Goal: Information Seeking & Learning: Learn about a topic

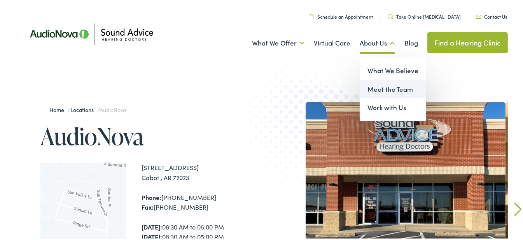
click at [384, 89] on link "Meet the Team" at bounding box center [392, 88] width 66 height 19
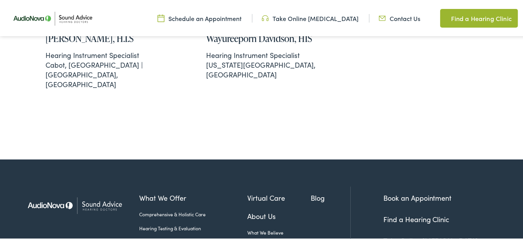
scroll to position [1142, 0]
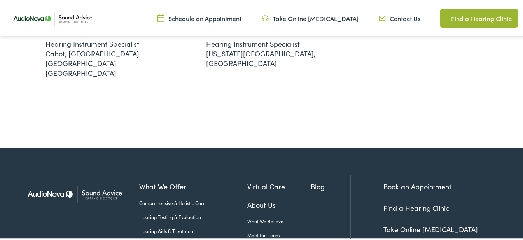
click at [412, 202] on link "Find a Hearing Clinic" at bounding box center [416, 207] width 66 height 10
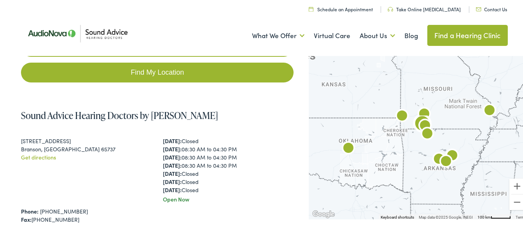
scroll to position [129, 0]
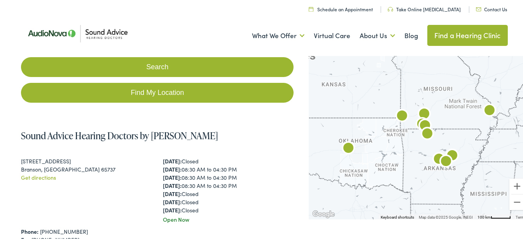
click at [441, 159] on img "AudioNova" at bounding box center [445, 161] width 19 height 19
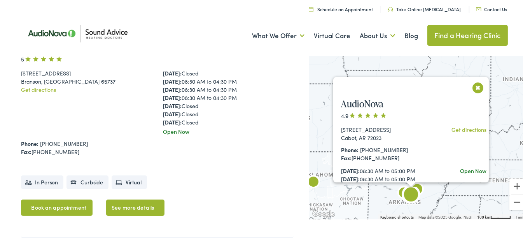
scroll to position [189, 0]
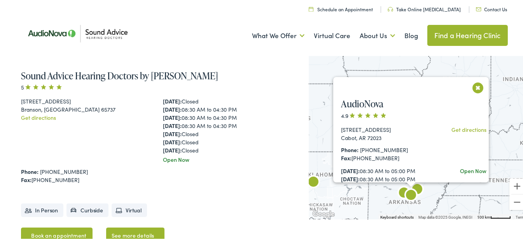
click at [472, 86] on button "Close" at bounding box center [478, 87] width 14 height 14
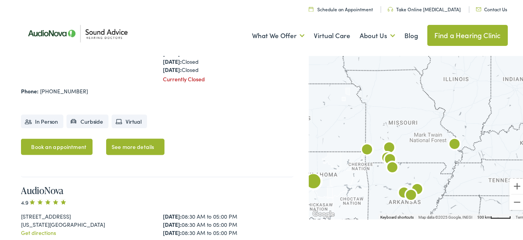
scroll to position [1619, 0]
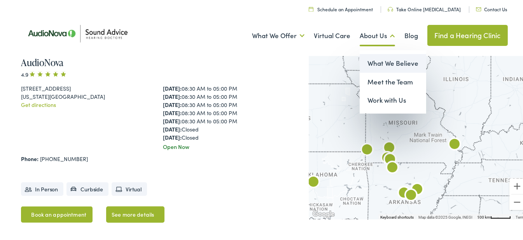
click at [379, 61] on link "What We Believe" at bounding box center [392, 62] width 66 height 19
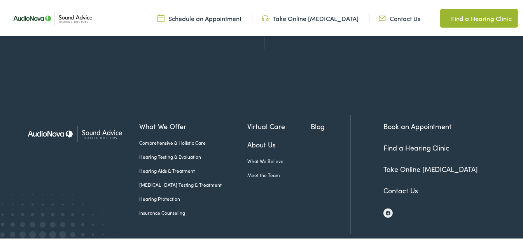
scroll to position [948, 0]
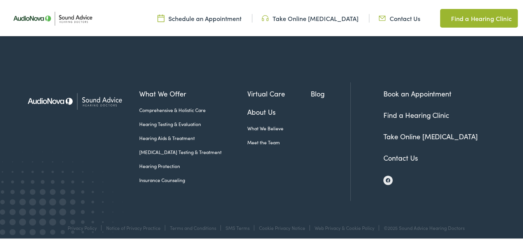
click at [249, 106] on link "About Us" at bounding box center [278, 110] width 63 height 10
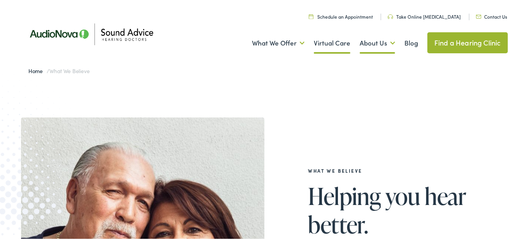
click at [319, 41] on link "Virtual Care" at bounding box center [332, 42] width 37 height 29
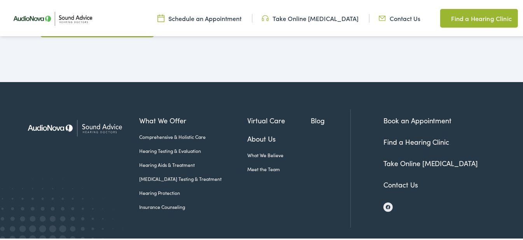
scroll to position [1437, 0]
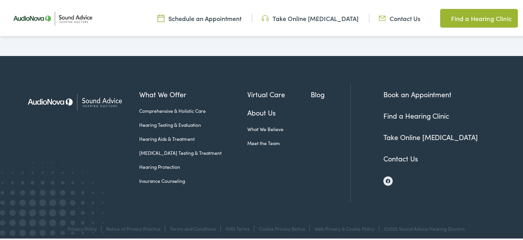
click at [396, 152] on link "Contact Us" at bounding box center [400, 157] width 35 height 10
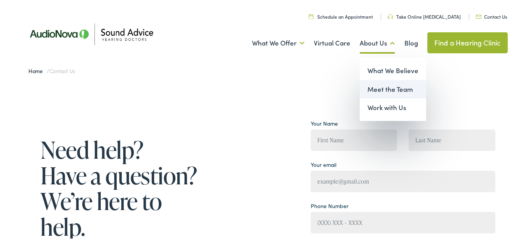
click at [398, 87] on link "Meet the Team" at bounding box center [392, 88] width 66 height 19
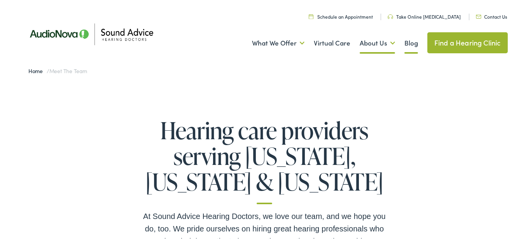
click at [404, 45] on link "Blog" at bounding box center [411, 42] width 14 height 29
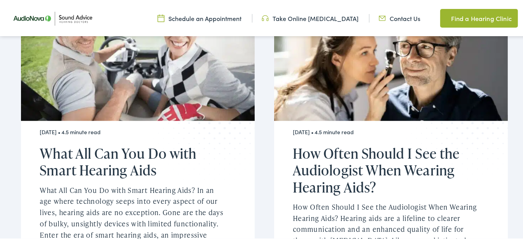
scroll to position [907, 0]
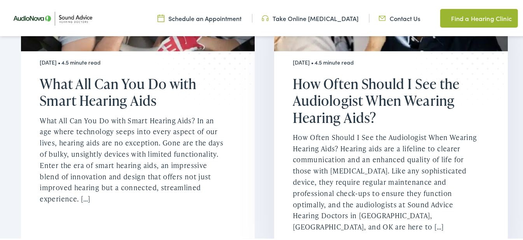
click at [370, 201] on p "How Often Should I See the Audiologist When Wearing Hearing Aids? Hearing aids …" at bounding box center [386, 181] width 187 height 101
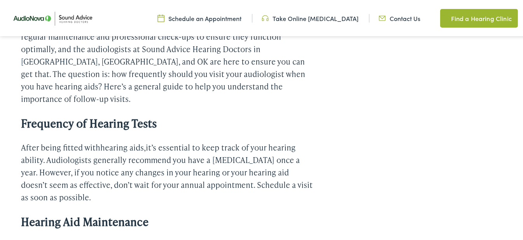
scroll to position [386, 0]
